Goal: Transaction & Acquisition: Purchase product/service

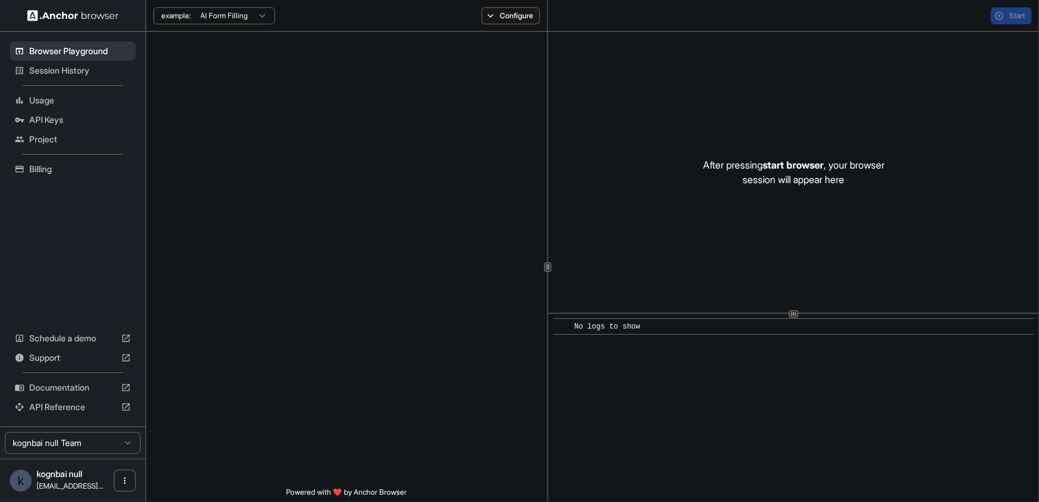
click at [62, 110] on div "API Keys" at bounding box center [73, 119] width 126 height 19
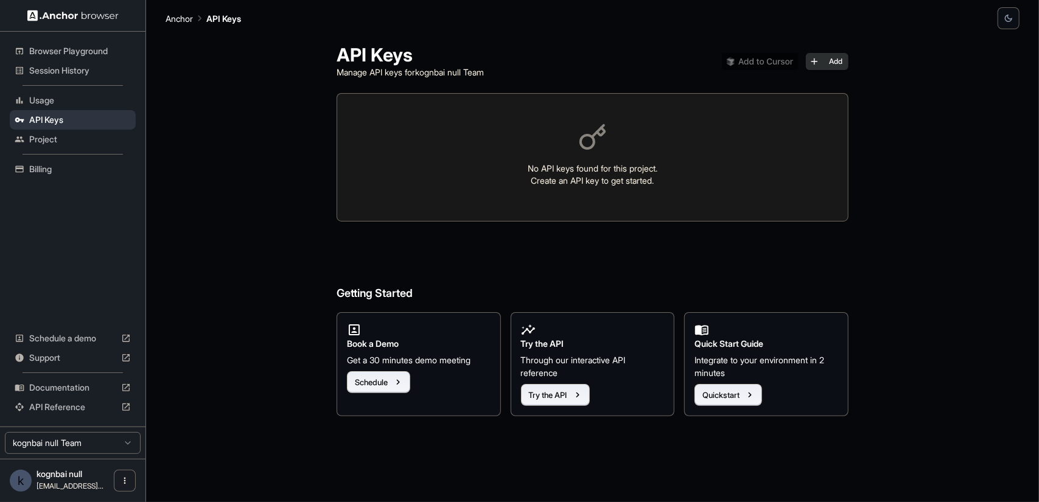
click at [837, 61] on button "Add" at bounding box center [827, 61] width 43 height 17
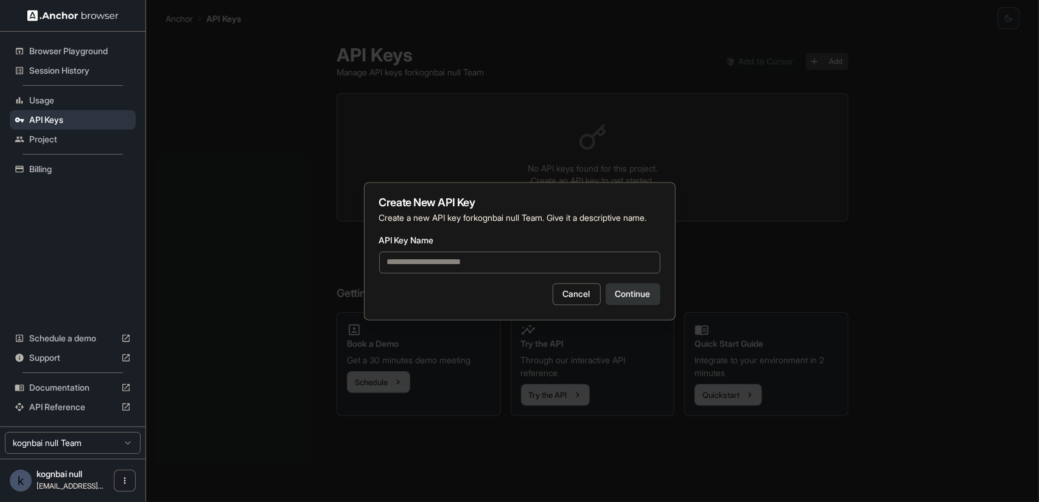
click at [459, 273] on input "API Key Name" at bounding box center [519, 262] width 281 height 22
click at [639, 300] on button "Continue" at bounding box center [633, 294] width 55 height 22
click at [632, 298] on button "Continue" at bounding box center [633, 294] width 55 height 22
click at [495, 271] on input "*" at bounding box center [519, 262] width 281 height 22
click at [503, 273] on input "*" at bounding box center [519, 262] width 281 height 22
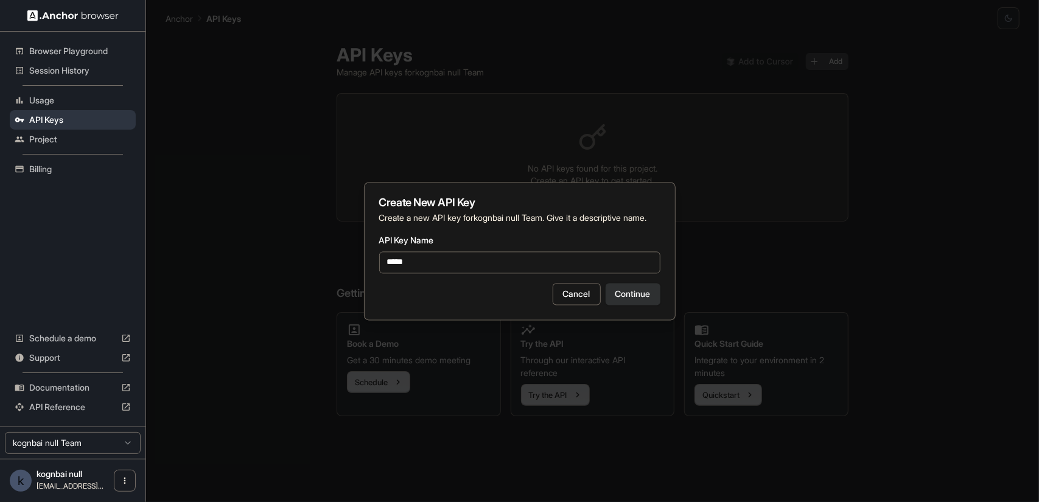
type input "*****"
click at [641, 301] on button "Continue" at bounding box center [633, 294] width 55 height 22
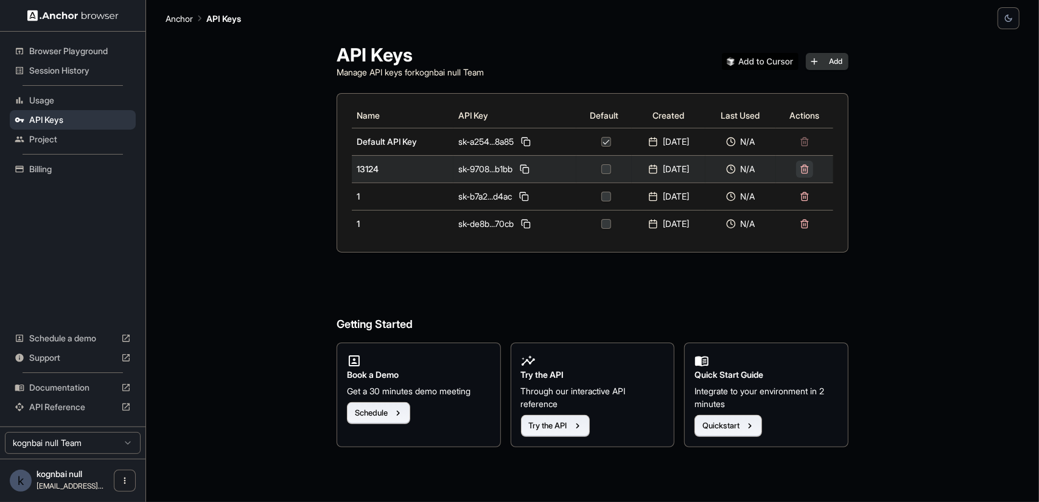
click at [813, 168] on button at bounding box center [804, 169] width 17 height 17
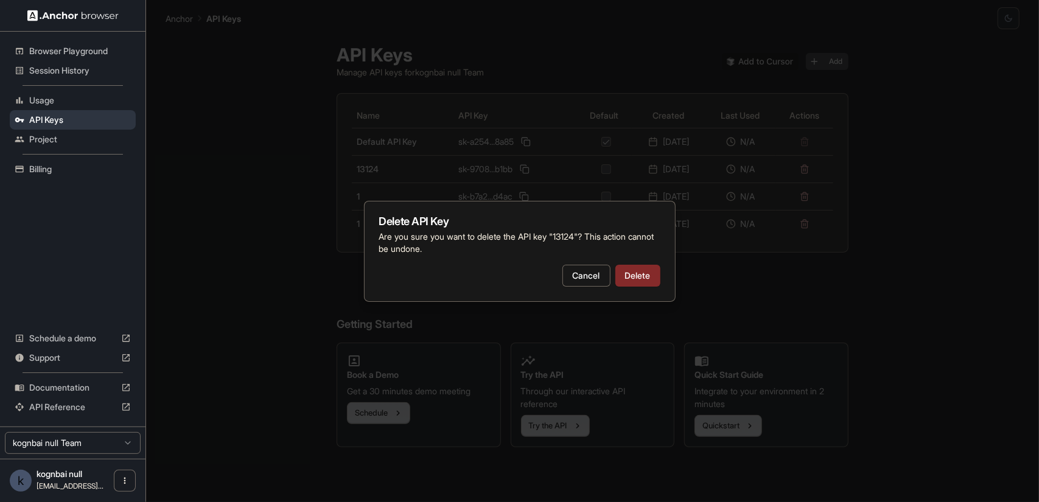
click at [638, 279] on button "Delete" at bounding box center [638, 276] width 45 height 22
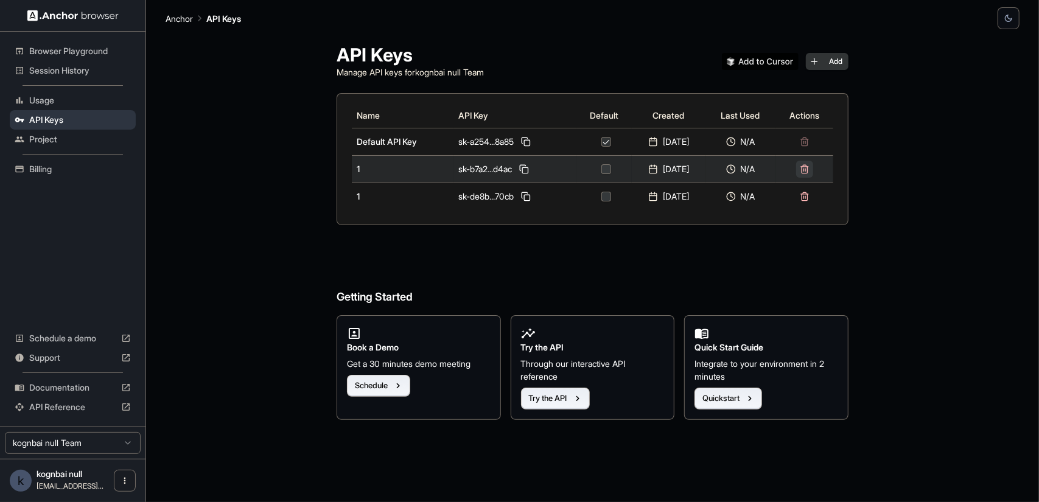
click at [813, 164] on button at bounding box center [804, 169] width 17 height 17
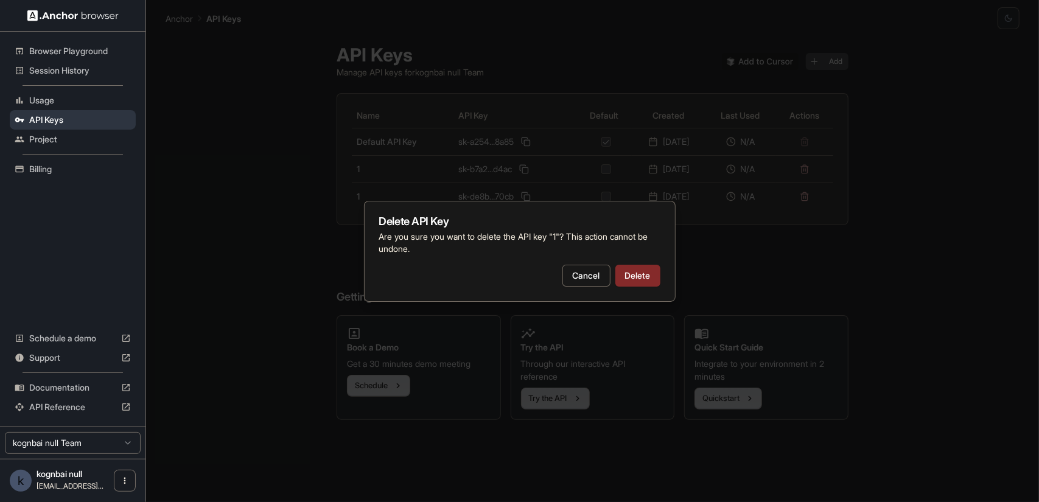
click at [648, 276] on button "Delete" at bounding box center [638, 276] width 45 height 22
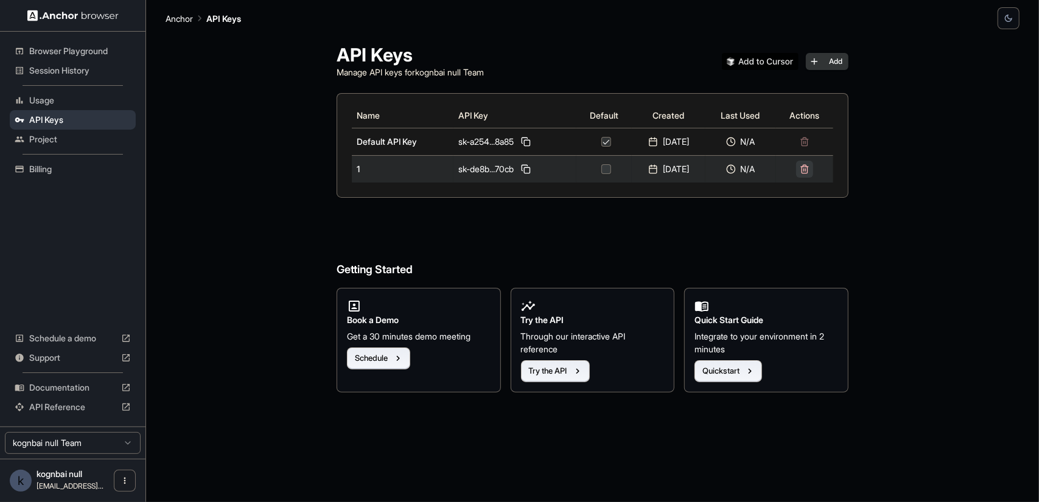
click at [807, 172] on button at bounding box center [804, 169] width 17 height 17
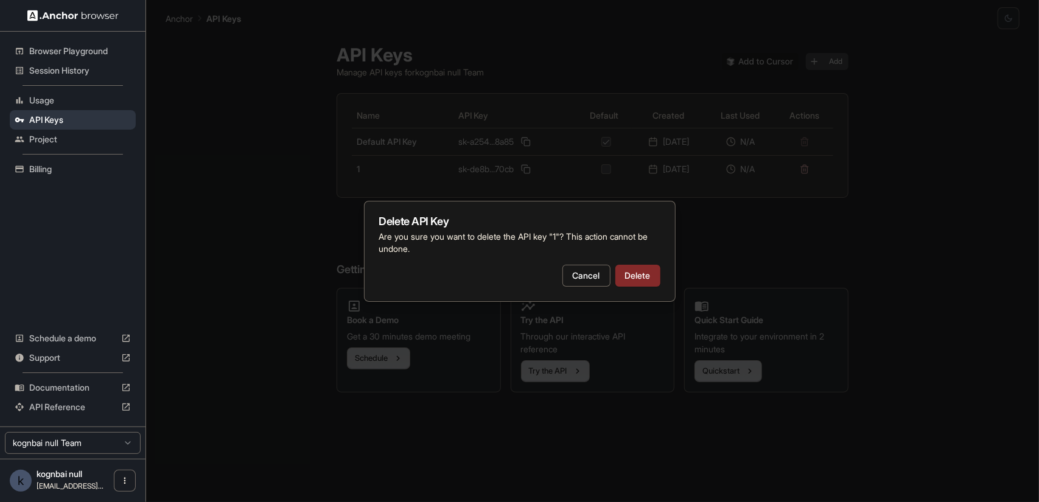
click at [644, 278] on button "Delete" at bounding box center [638, 276] width 45 height 22
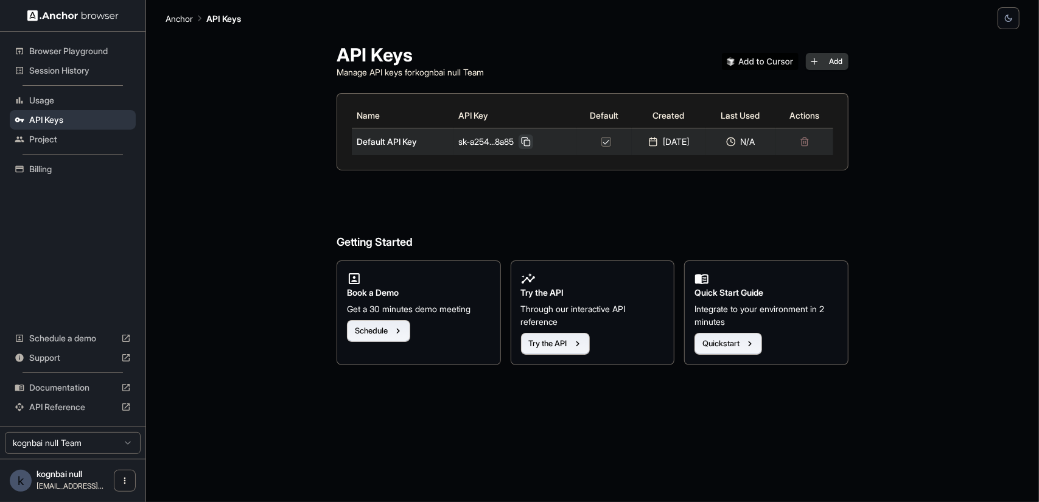
click at [526, 144] on button at bounding box center [526, 142] width 15 height 15
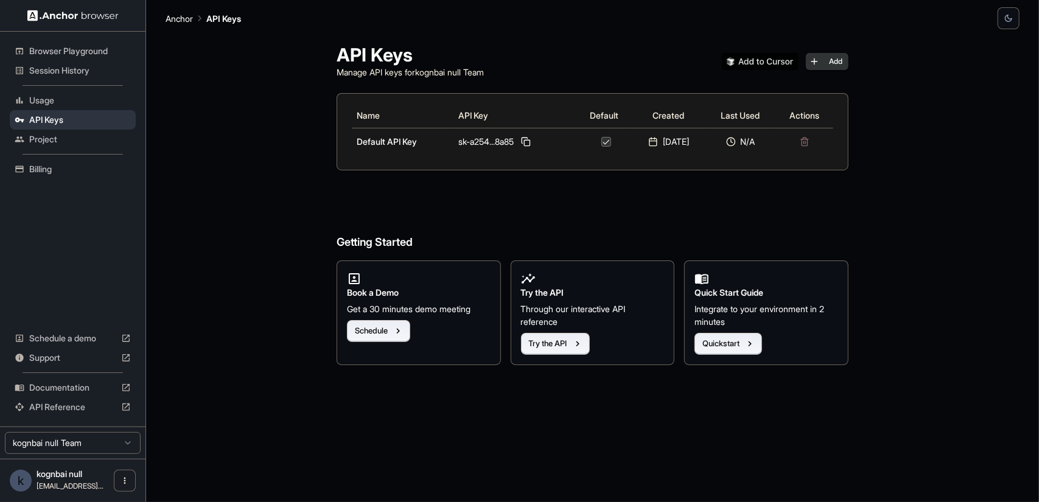
click at [60, 105] on span "Usage" at bounding box center [80, 100] width 102 height 12
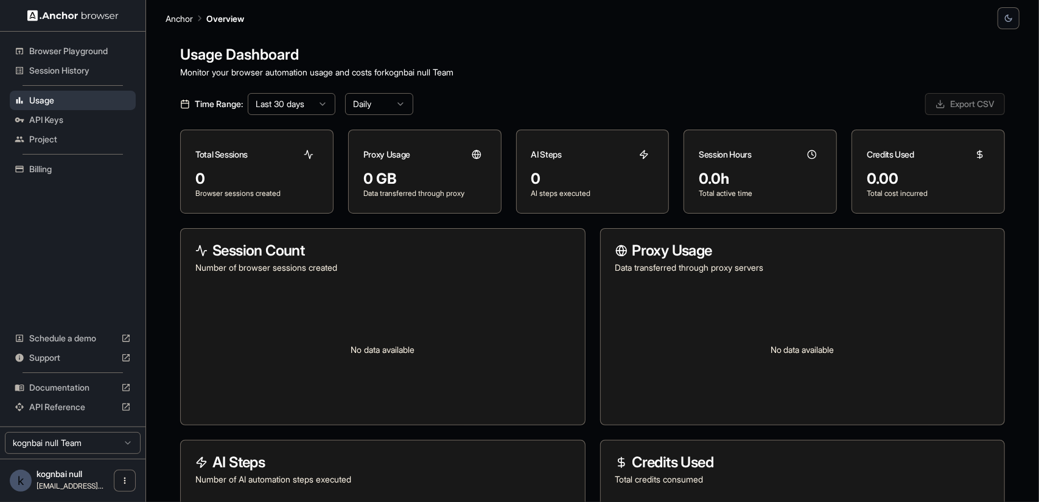
click at [60, 174] on span "Billing" at bounding box center [80, 169] width 102 height 12
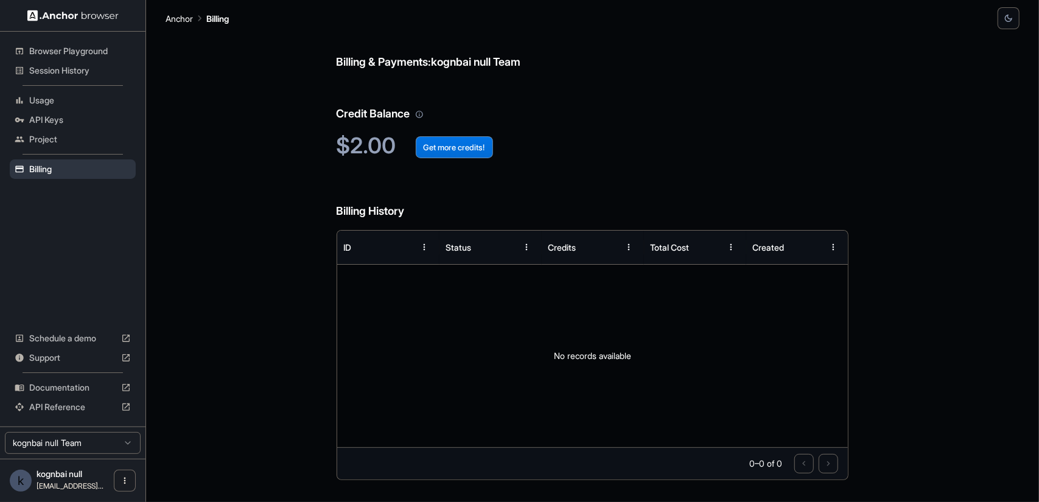
click at [433, 141] on button "Get more credits!" at bounding box center [454, 147] width 77 height 22
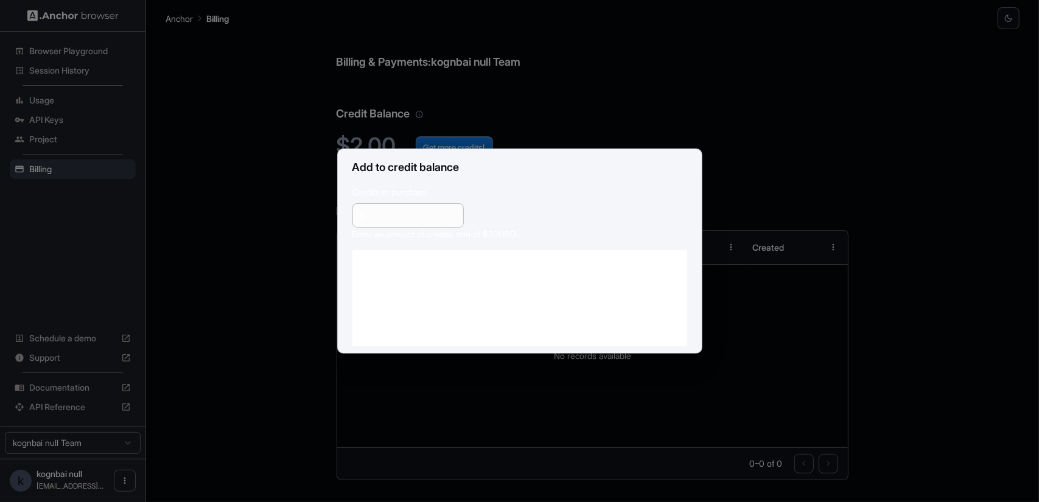
click at [782, 120] on div "Add to credit balance Credits to purchase $ ** ​ Enter an amount of credits, mi…" at bounding box center [519, 251] width 1039 height 502
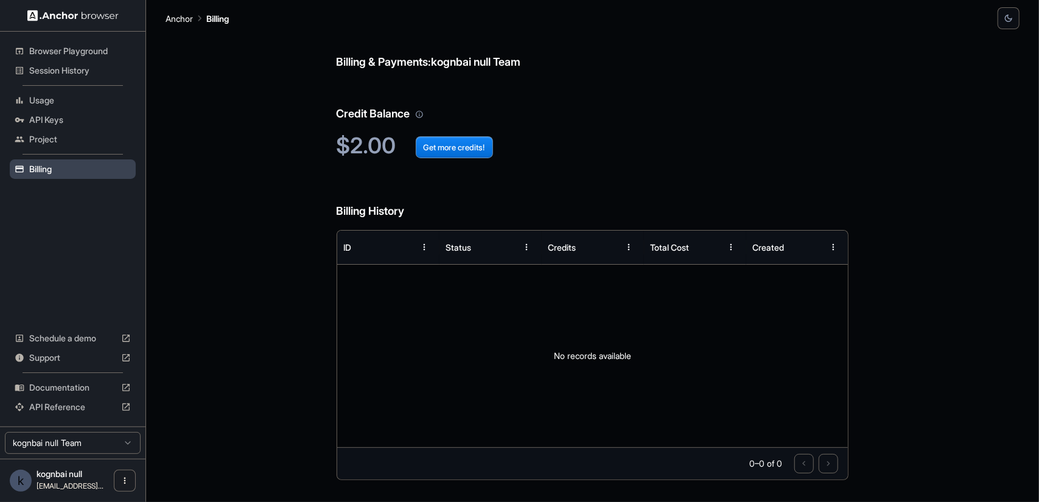
click at [45, 169] on span "Billing" at bounding box center [80, 169] width 102 height 12
click at [52, 135] on span "Project" at bounding box center [80, 139] width 102 height 12
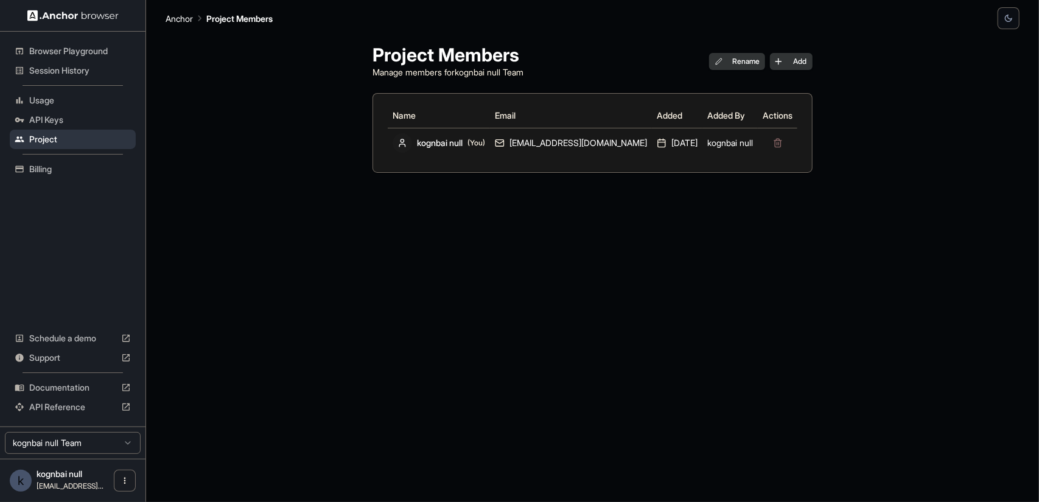
click at [49, 166] on span "Billing" at bounding box center [80, 169] width 102 height 12
